Goal: Transaction & Acquisition: Download file/media

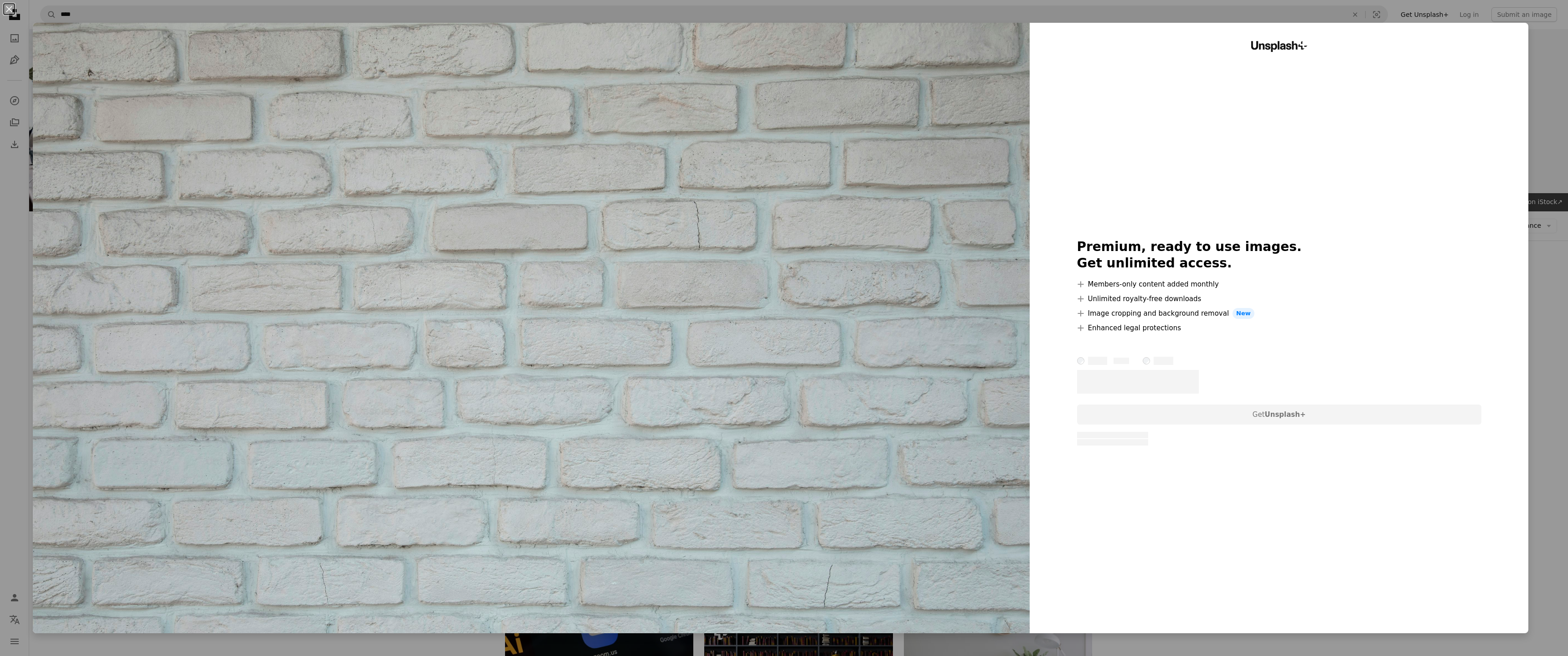
scroll to position [234, 0]
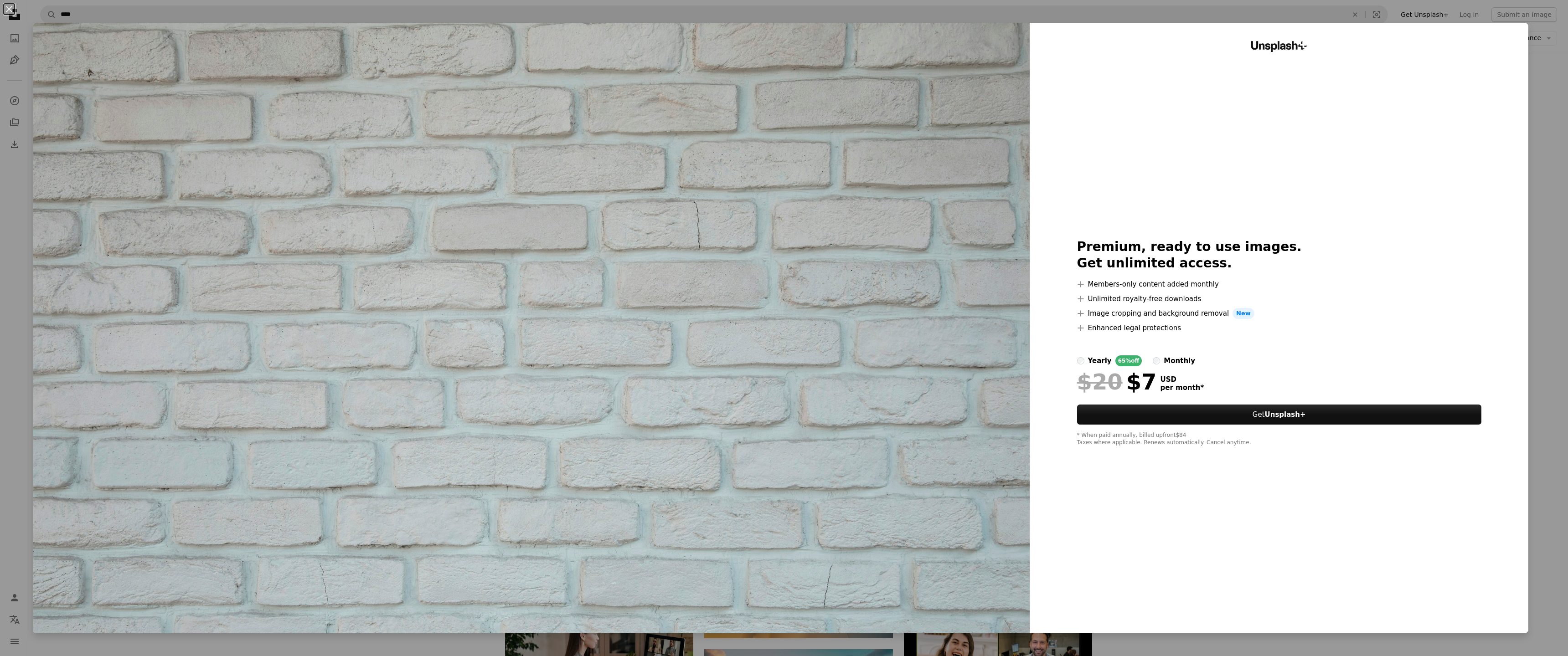
click at [954, 159] on img at bounding box center [531, 327] width 997 height 610
click at [10, 10] on button "An X shape" at bounding box center [9, 9] width 11 height 11
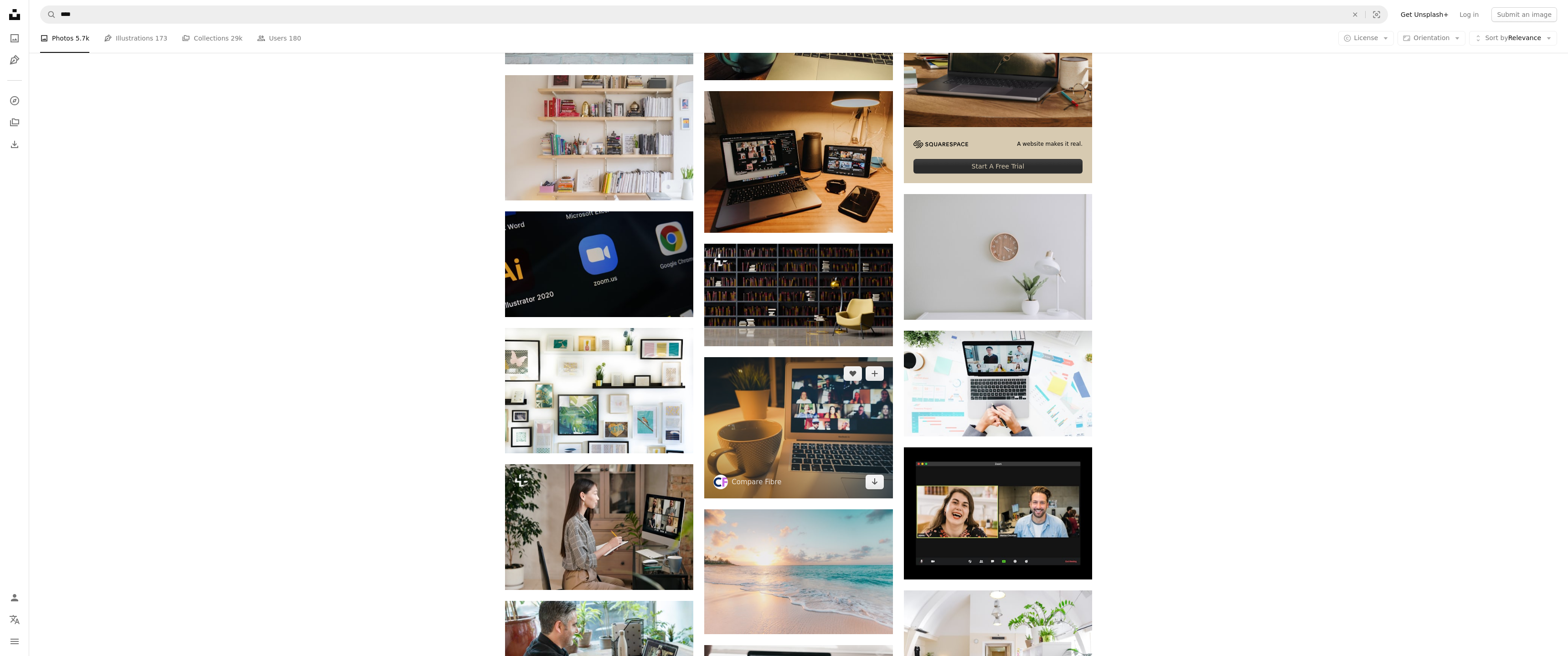
scroll to position [377, 0]
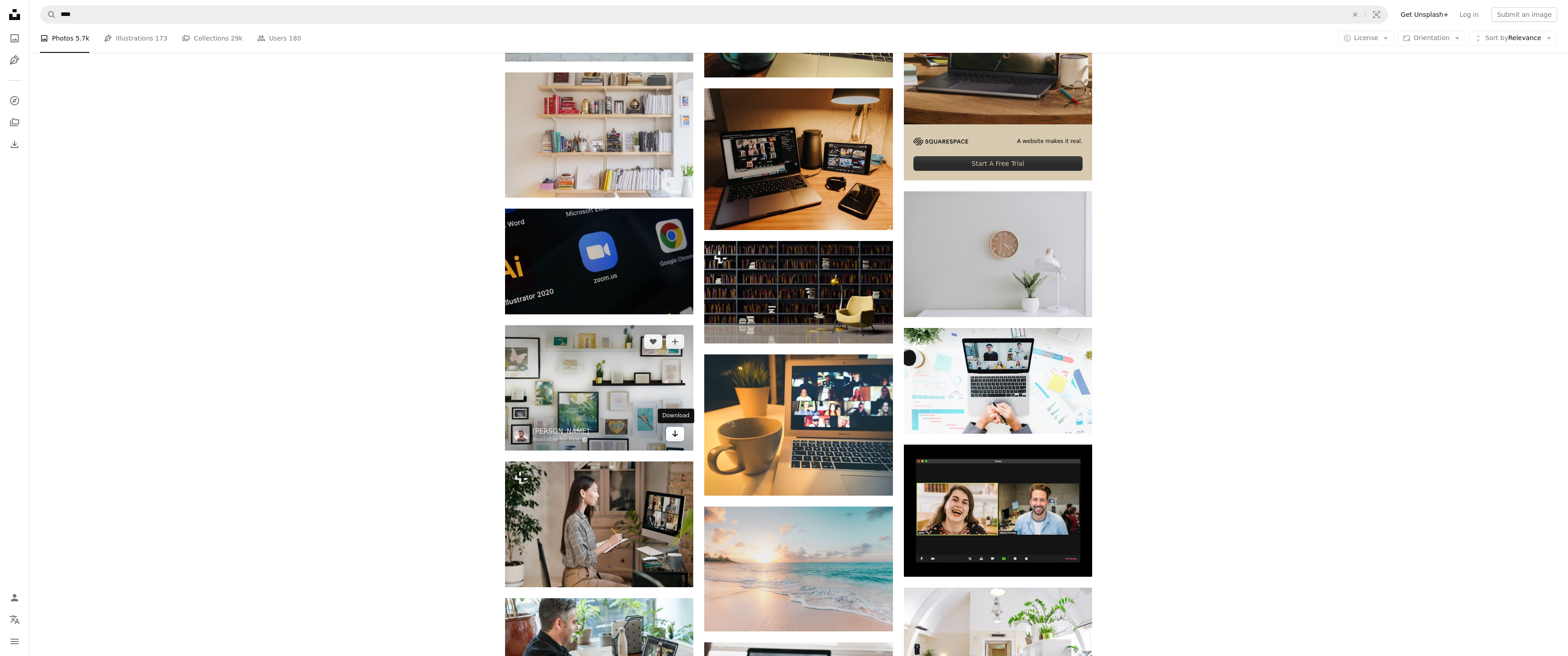
click at [678, 431] on icon "Arrow pointing down" at bounding box center [675, 434] width 7 height 11
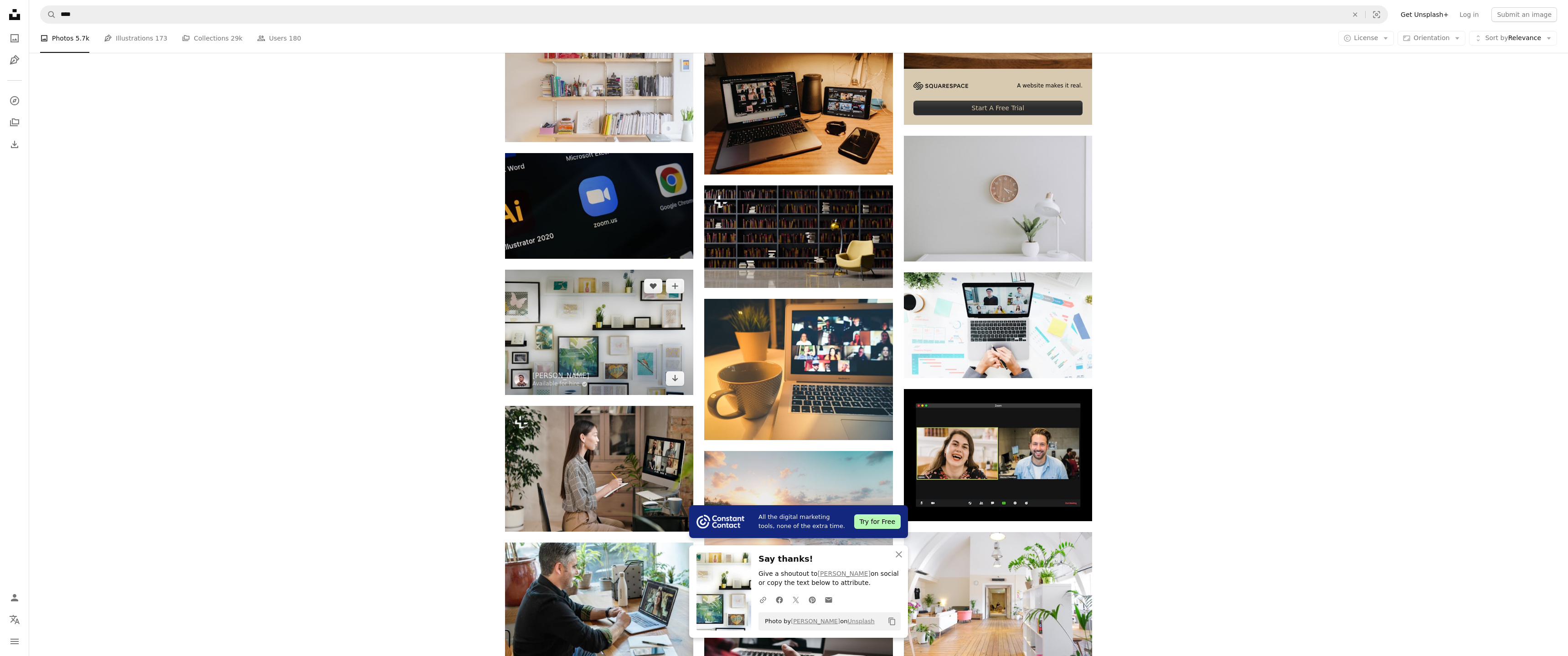
scroll to position [439, 0]
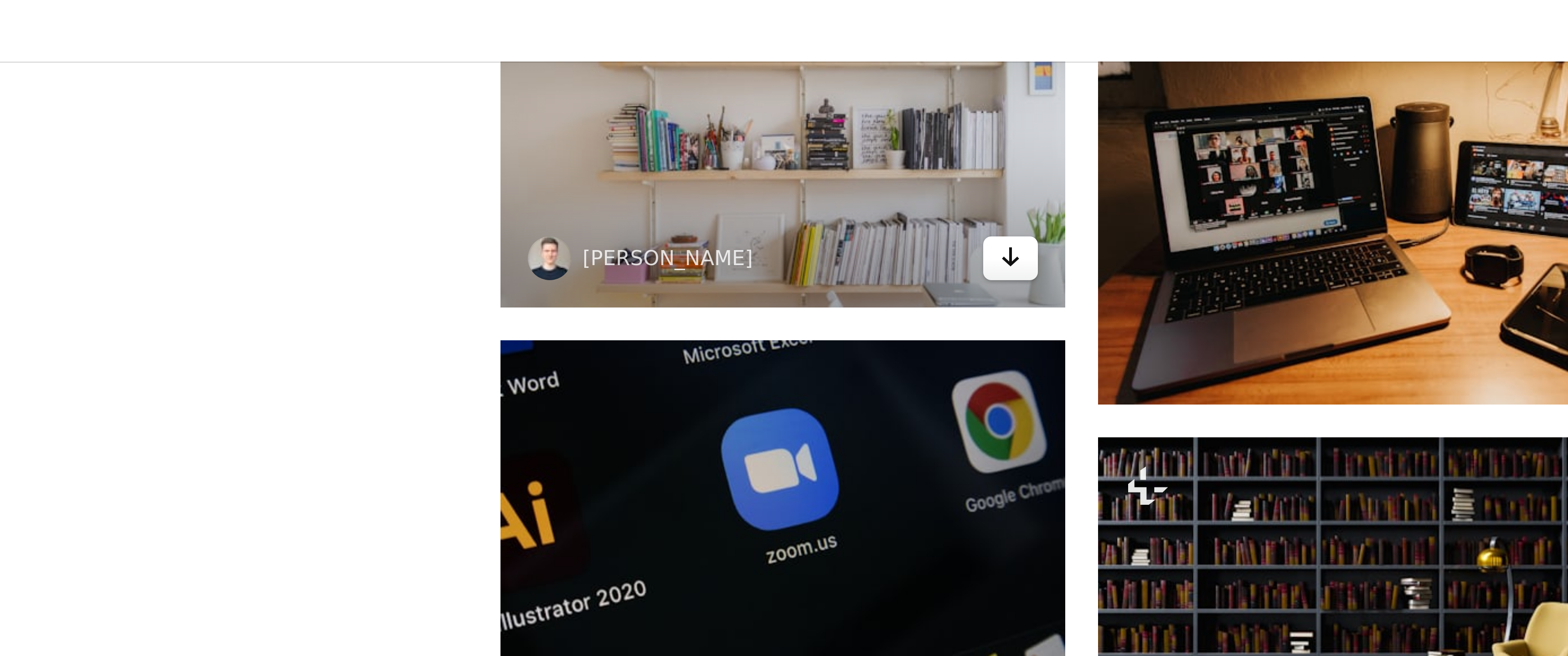
click at [673, 119] on icon "Arrow pointing down" at bounding box center [675, 118] width 7 height 11
click at [675, 120] on icon "Download" at bounding box center [676, 118] width 6 height 6
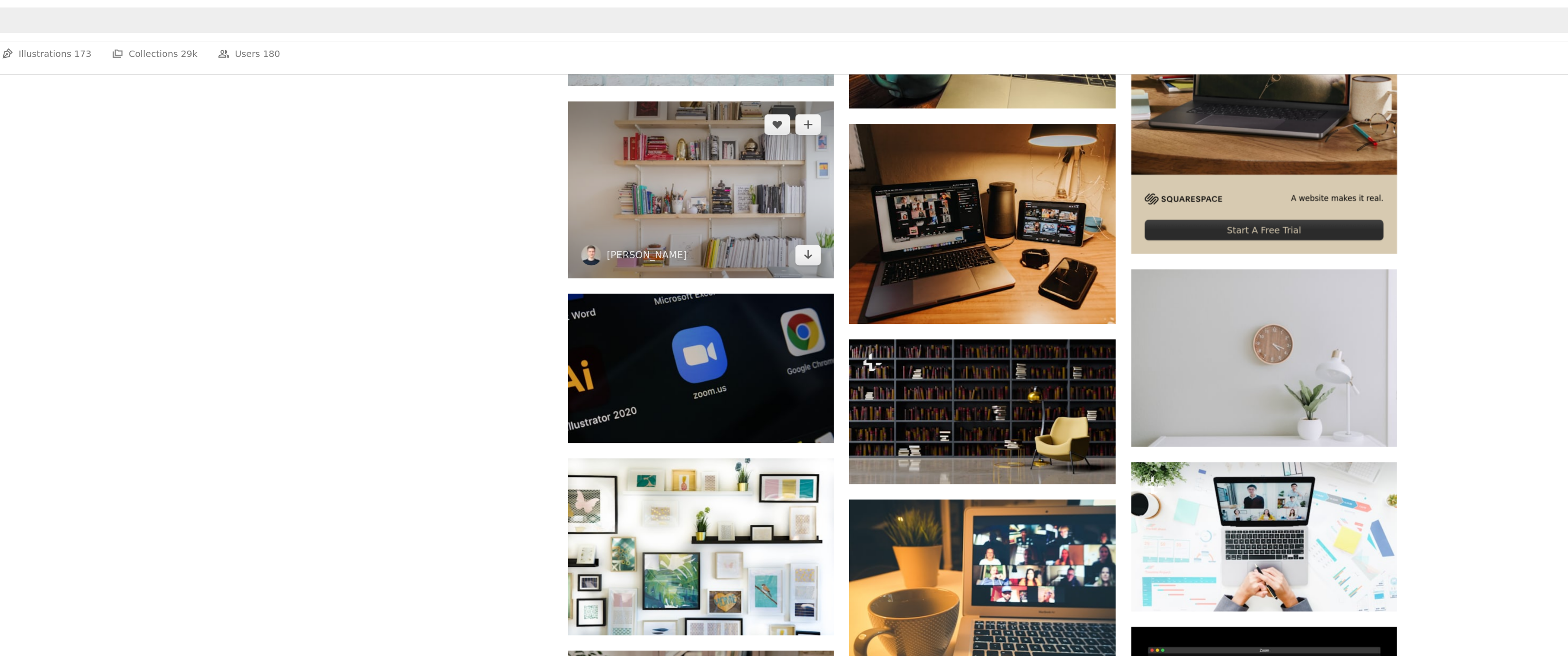
scroll to position [303, 0]
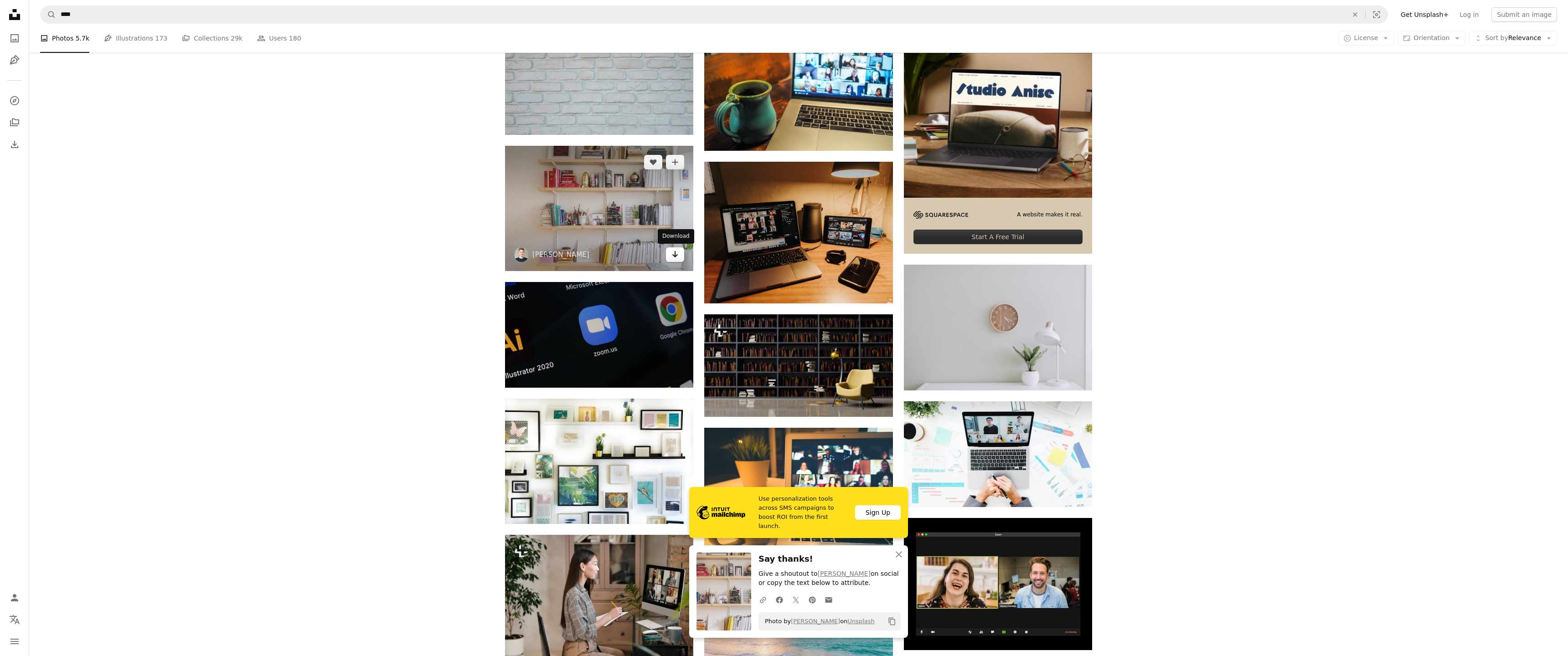
click at [677, 259] on icon "Arrow pointing down" at bounding box center [675, 254] width 7 height 11
click at [676, 257] on icon "Download" at bounding box center [676, 254] width 6 height 6
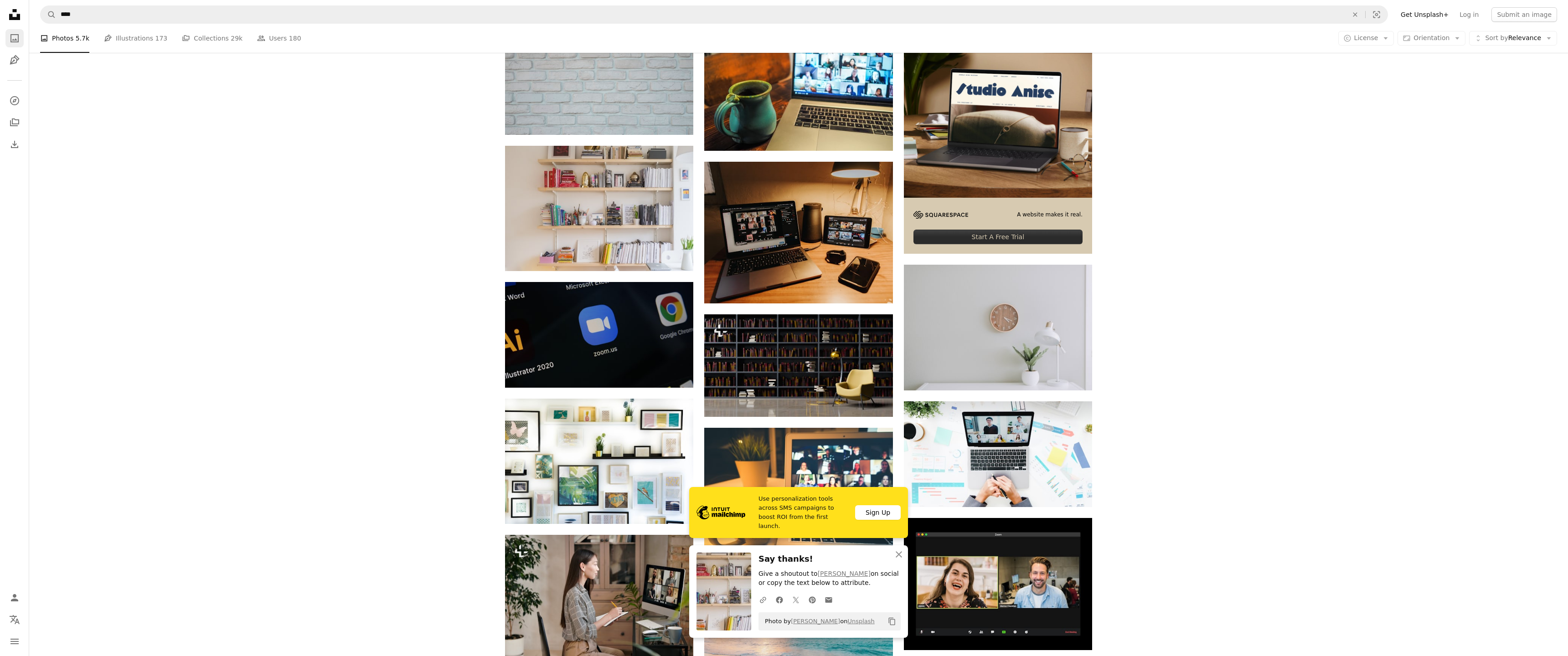
click at [19, 37] on icon "A photo" at bounding box center [15, 38] width 11 height 11
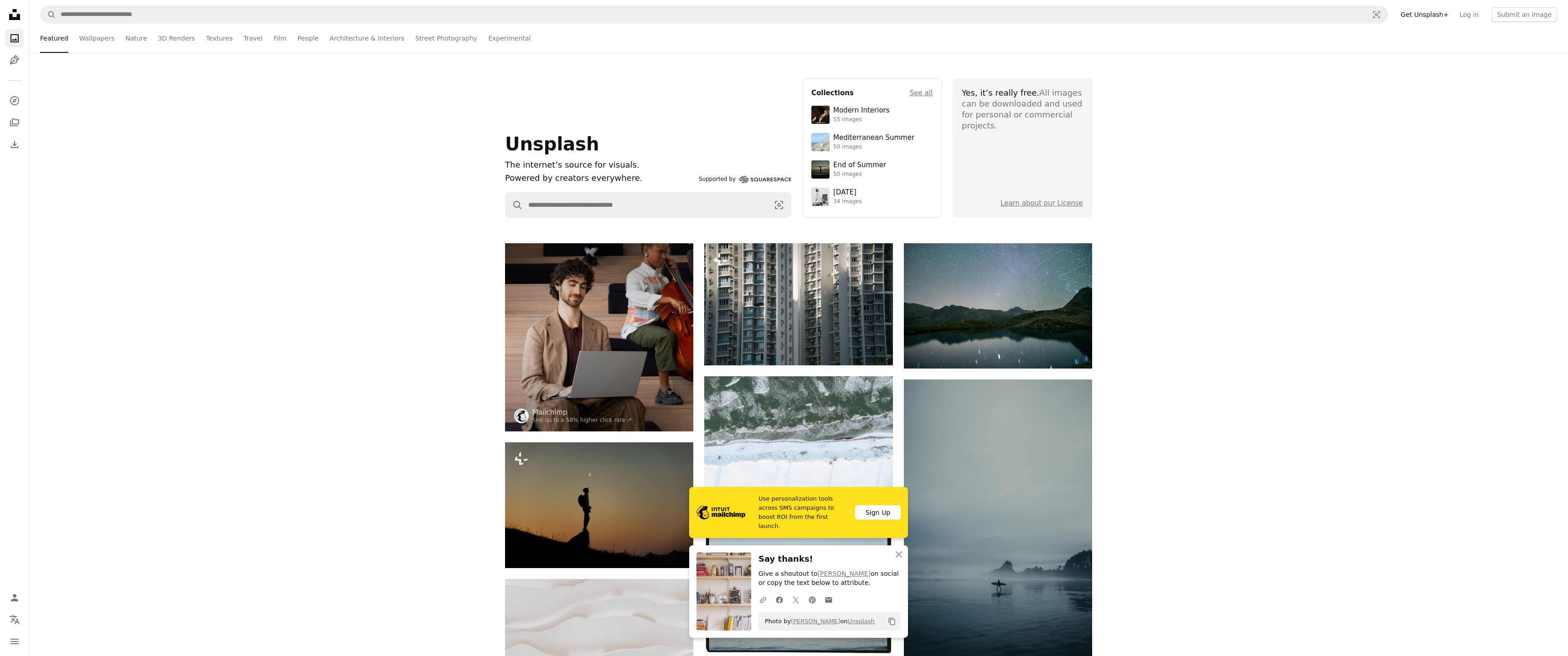
click at [18, 17] on icon at bounding box center [15, 15] width 11 height 11
click at [17, 16] on icon at bounding box center [15, 15] width 11 height 11
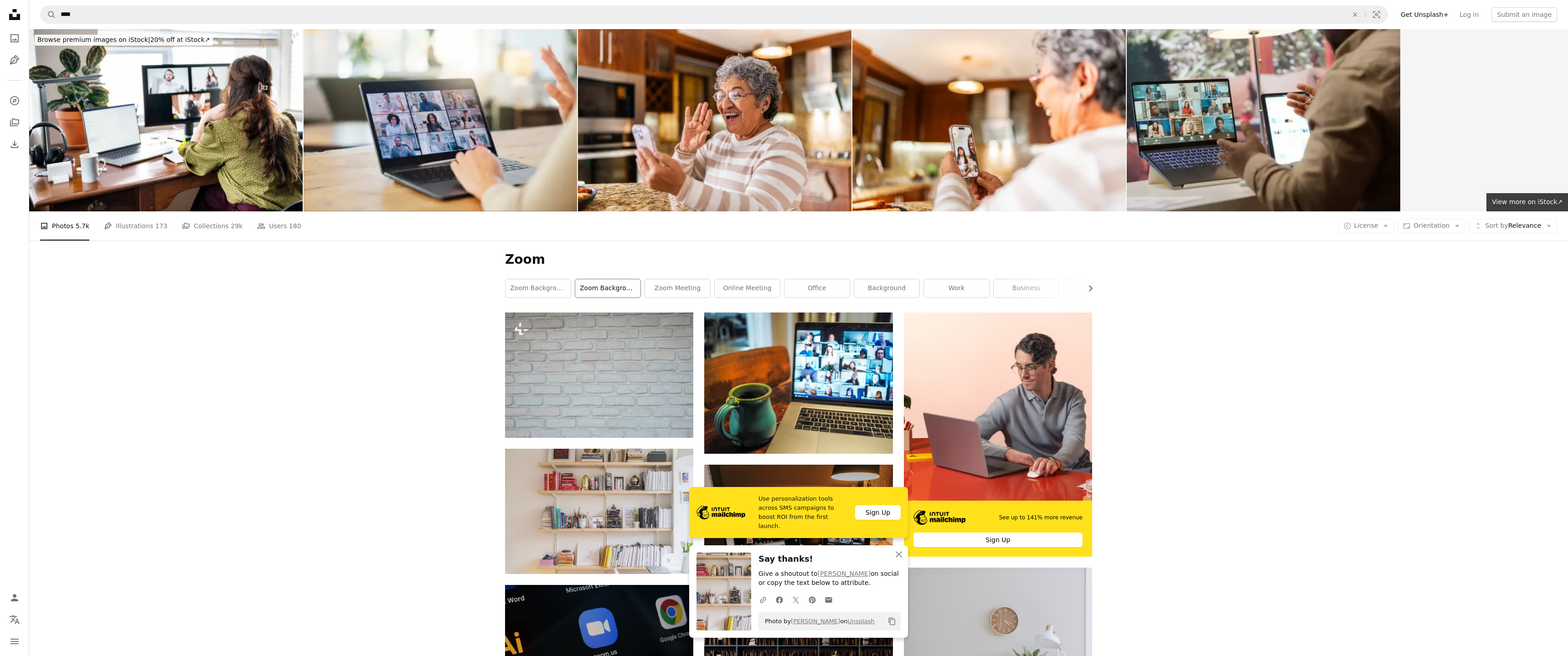
click at [602, 287] on link "zoom background office" at bounding box center [607, 288] width 65 height 18
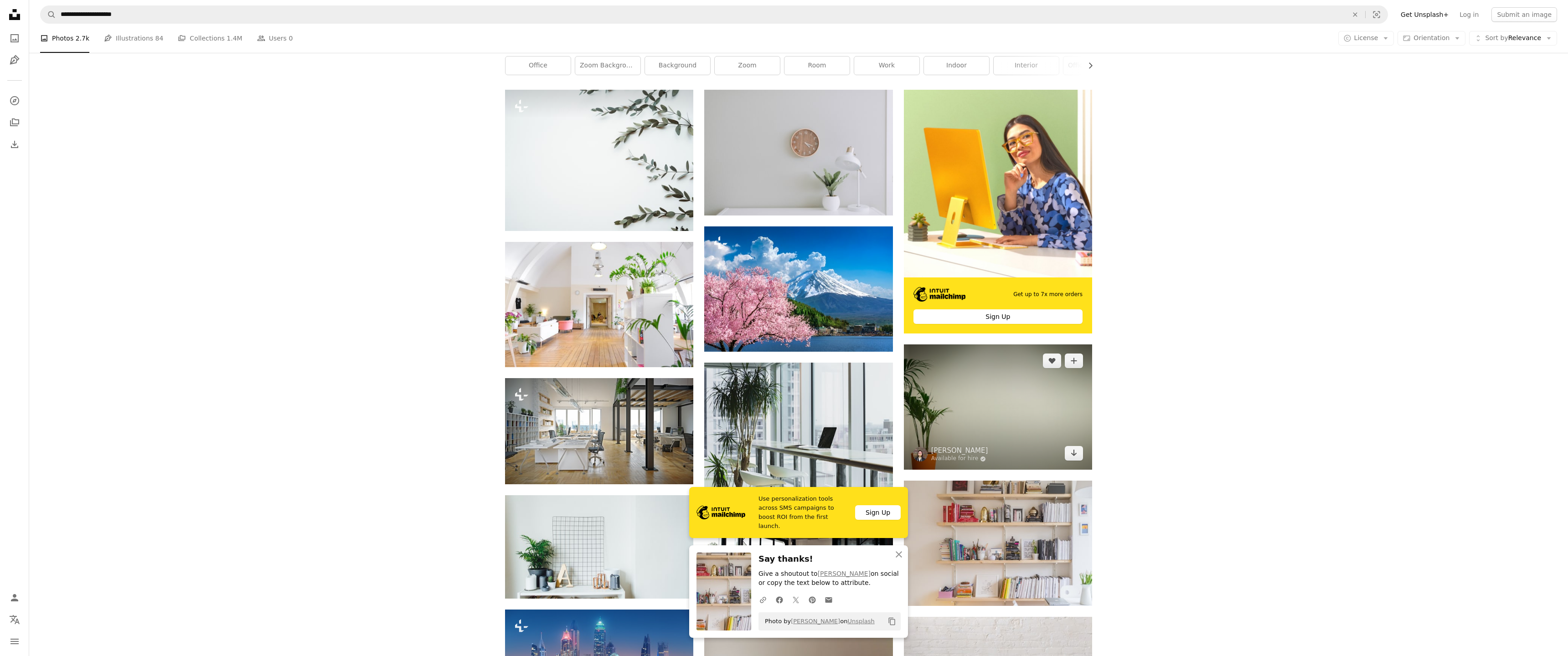
scroll to position [225, 0]
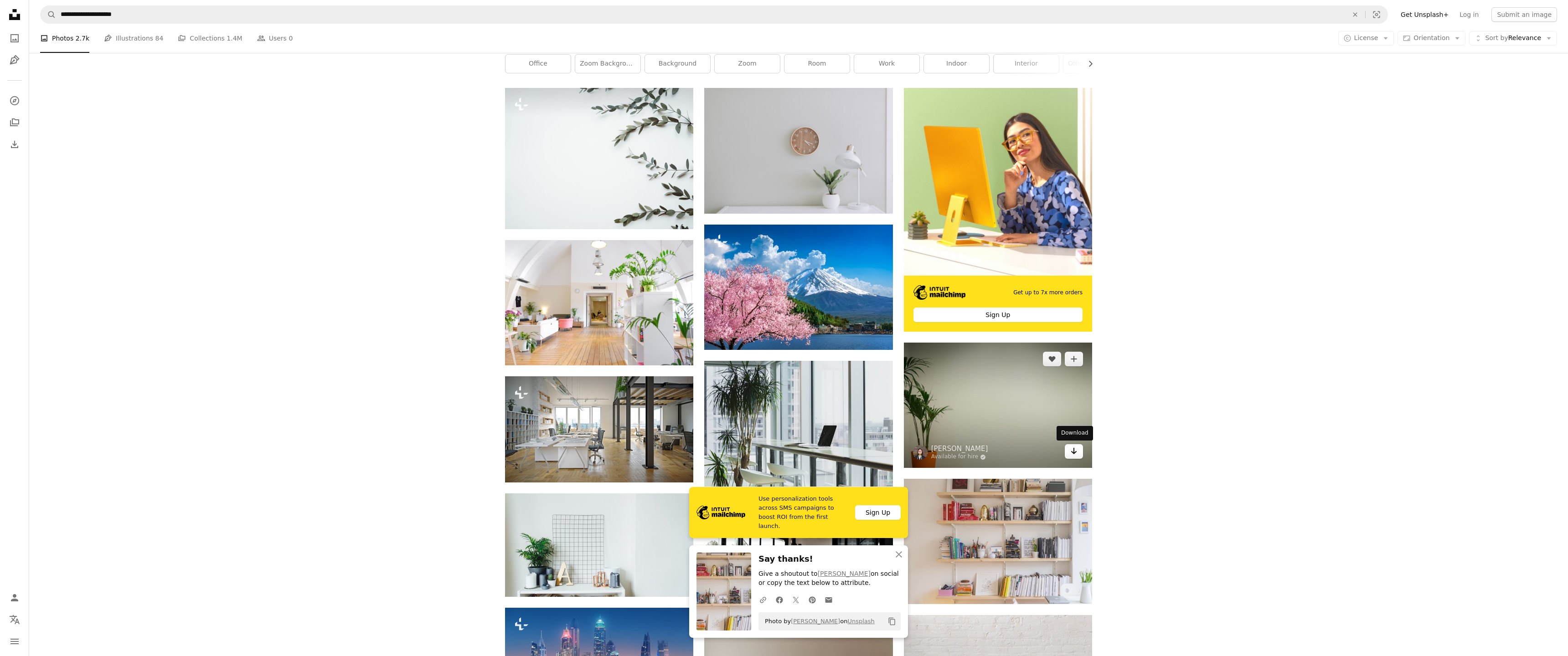
click at [1076, 454] on icon "Arrow pointing down" at bounding box center [1074, 451] width 7 height 11
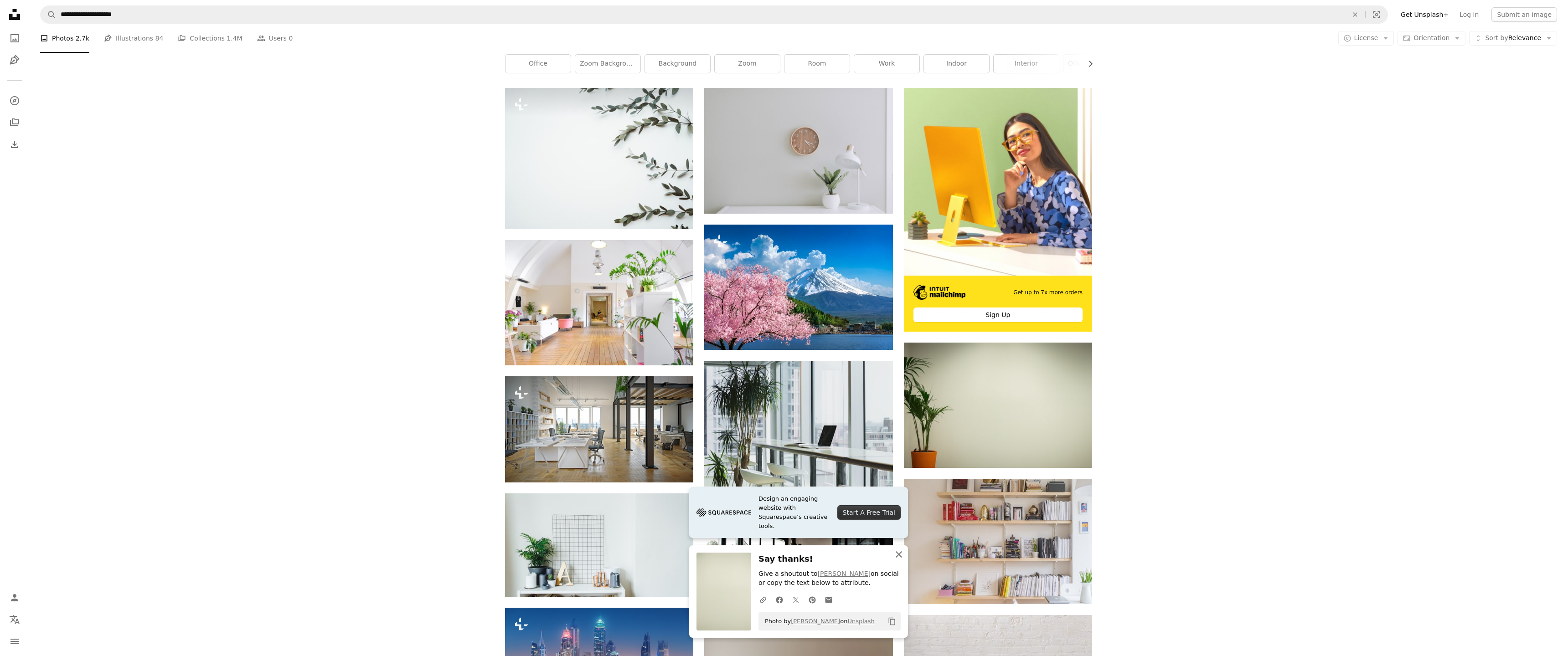
click at [899, 556] on icon "An X shape" at bounding box center [899, 554] width 11 height 11
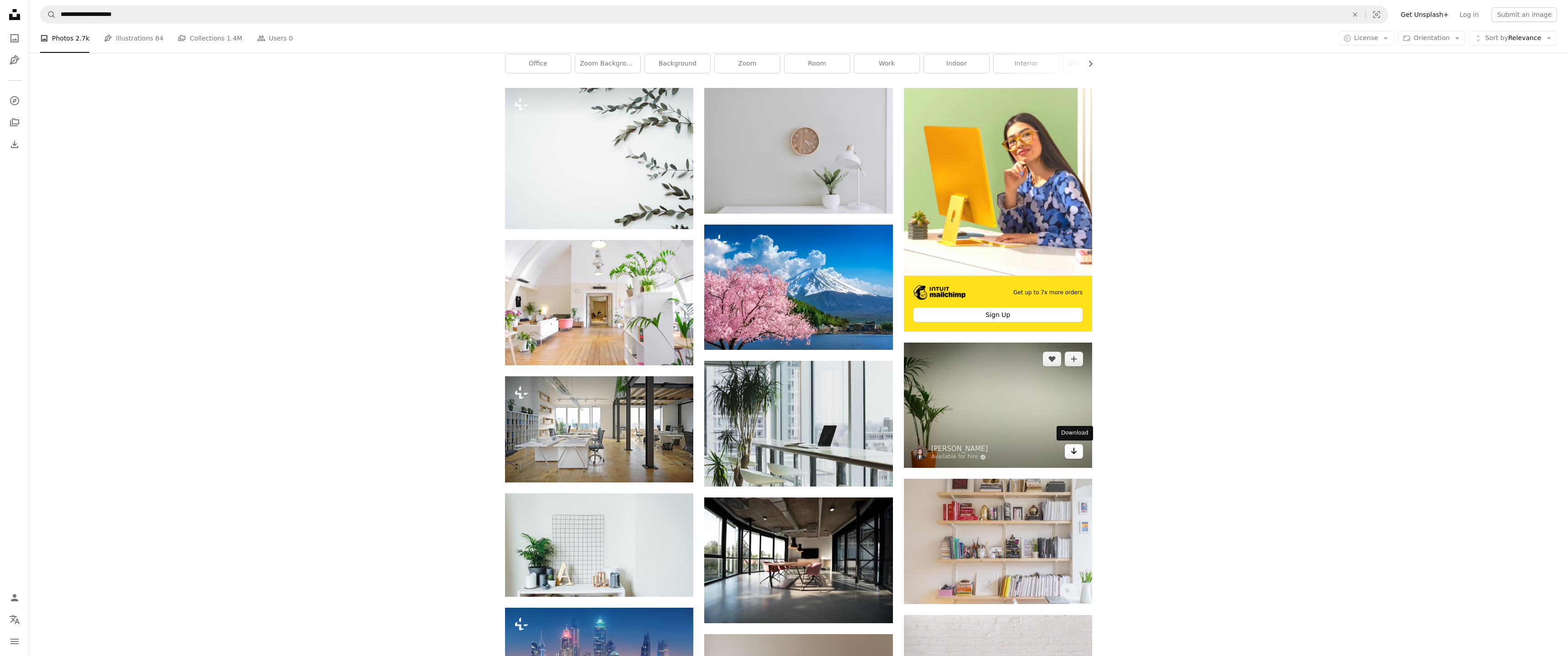
click at [1071, 453] on icon "Arrow pointing down" at bounding box center [1074, 451] width 7 height 11
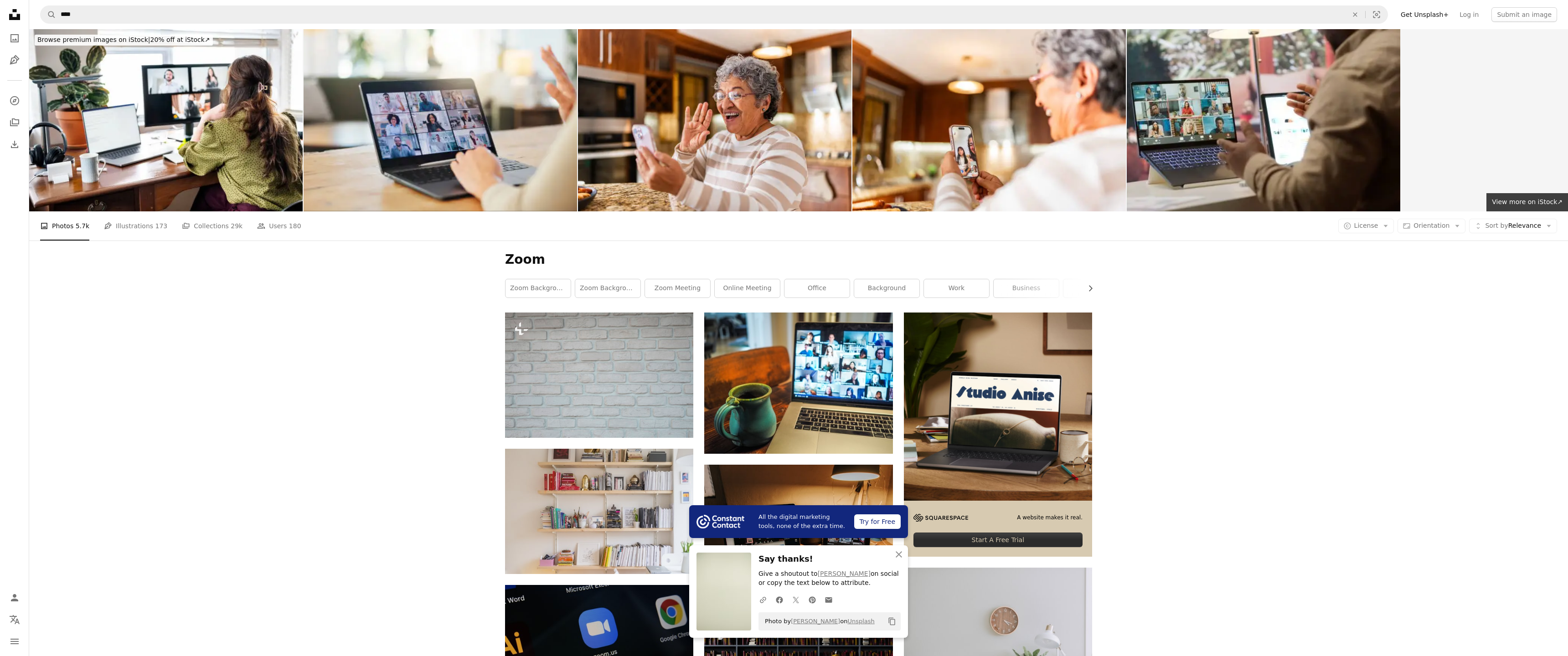
scroll to position [99, 0]
